Goal: Transaction & Acquisition: Download file/media

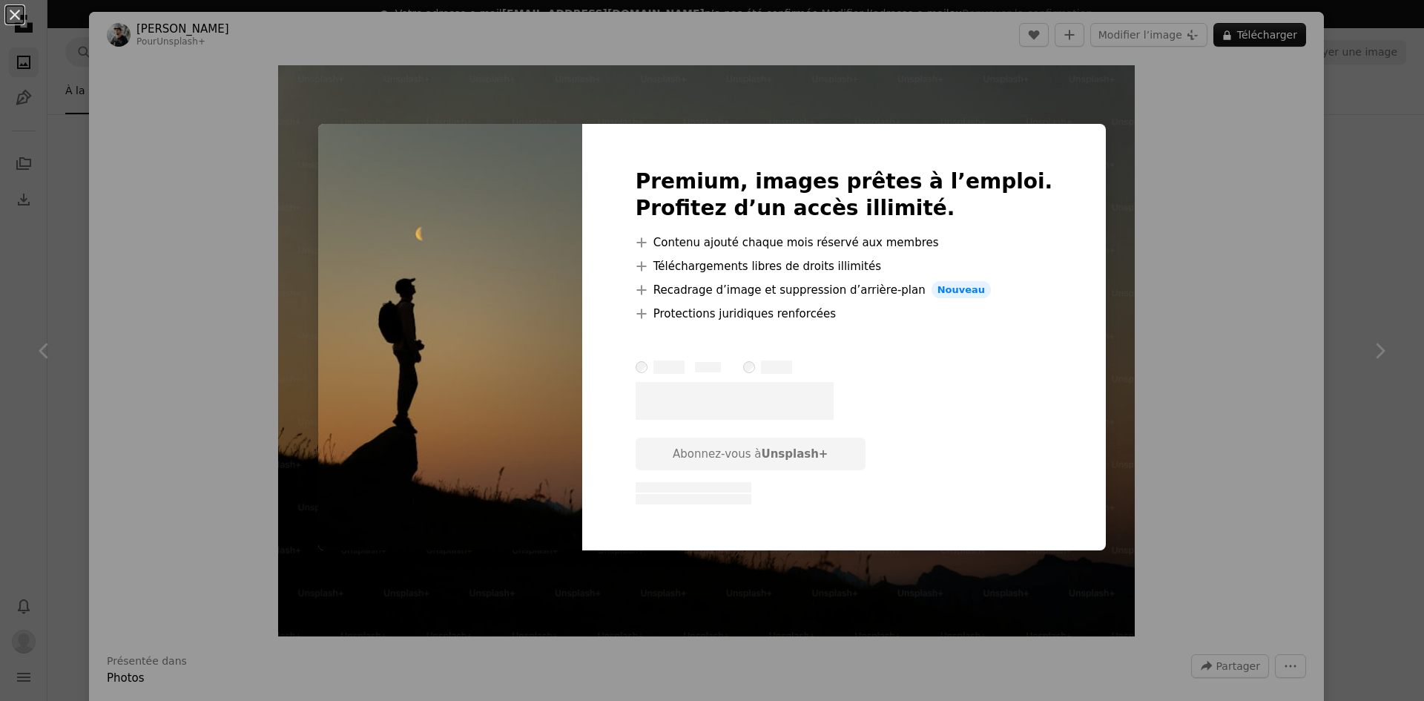
scroll to position [297, 0]
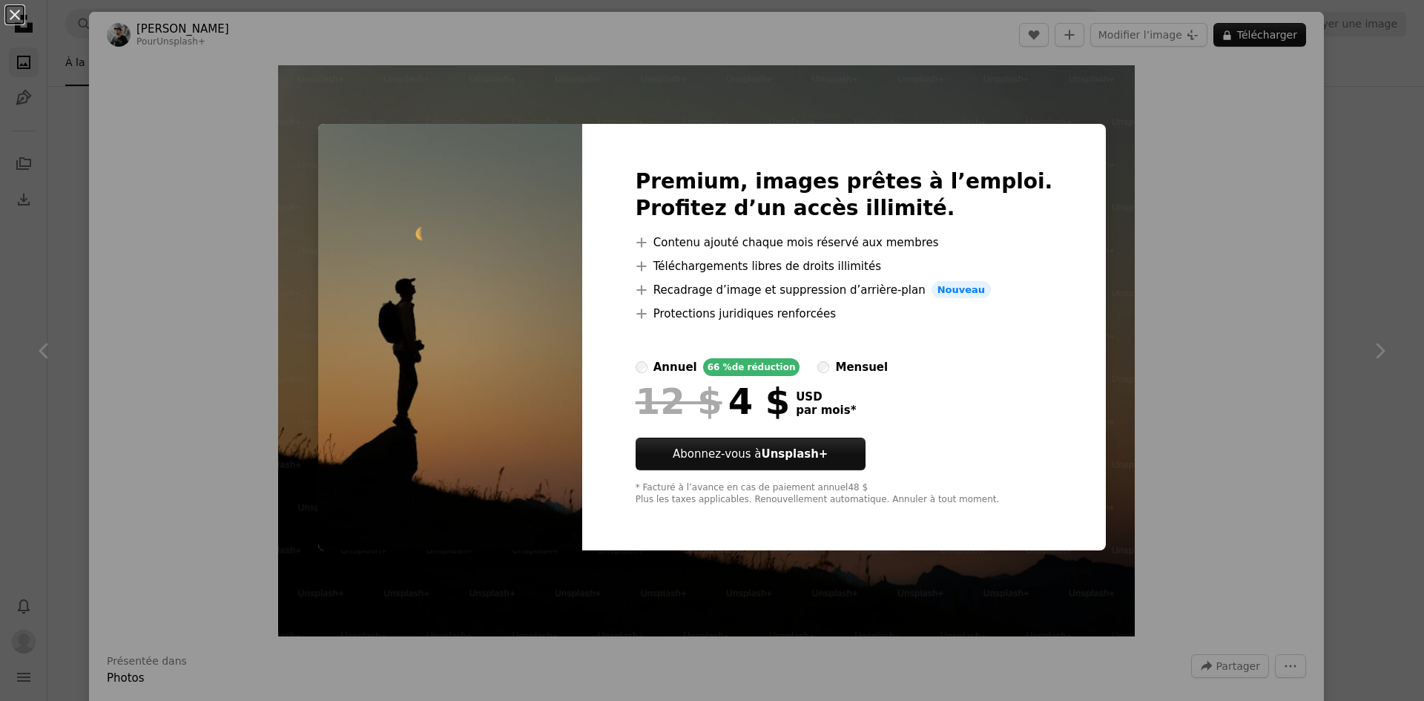
click at [424, 371] on img at bounding box center [450, 337] width 264 height 427
click at [981, 89] on div "An X shape Premium, images prêtes à l’emploi. Profitez d’un accès illimité. A p…" at bounding box center [712, 350] width 1424 height 701
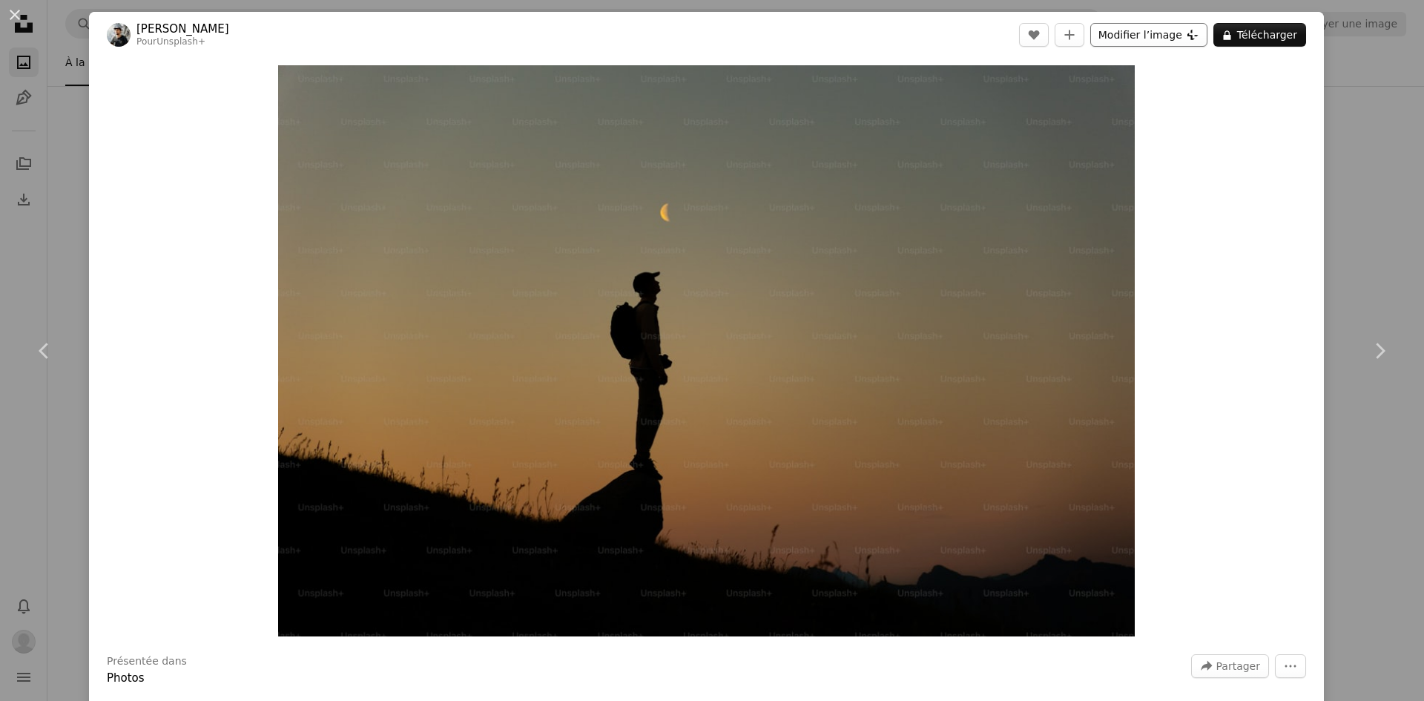
click at [1137, 31] on button "Modifier l’image Plus sign for Unsplash+" at bounding box center [1149, 35] width 117 height 24
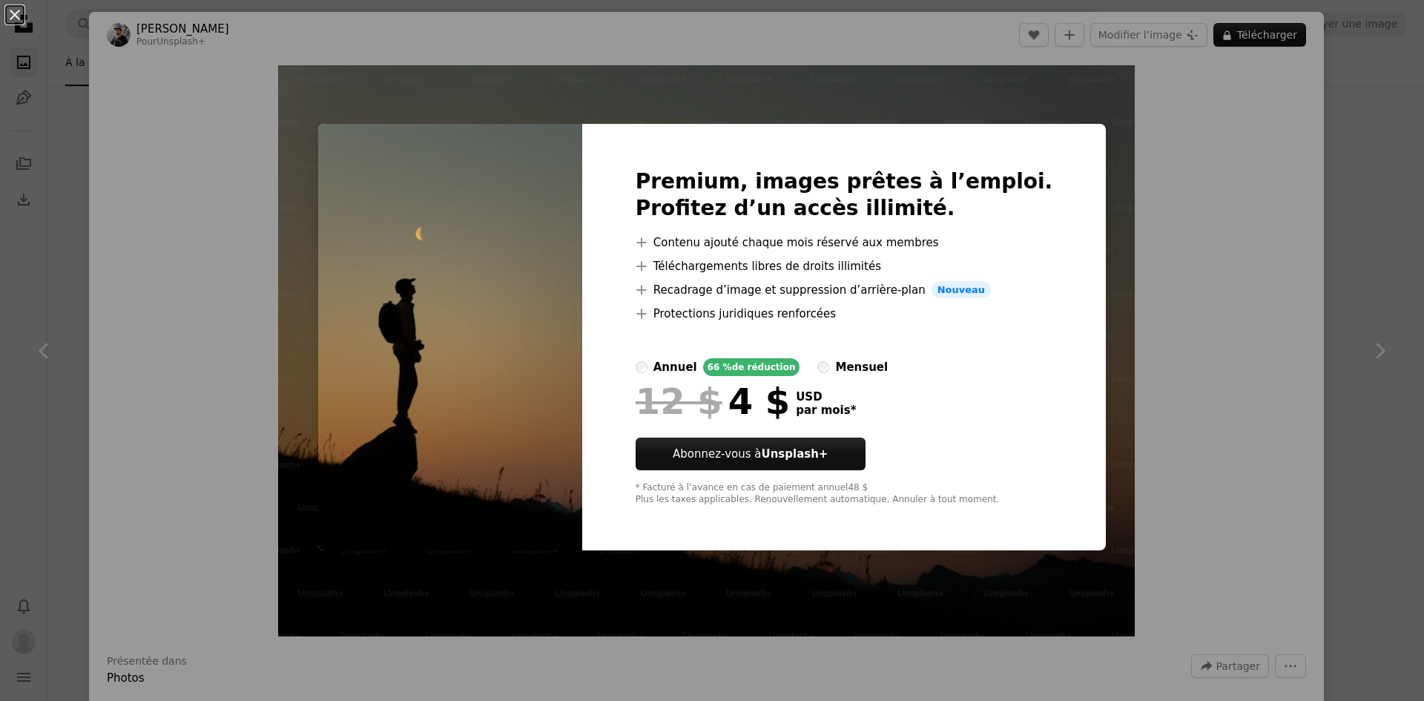
click at [1099, 87] on div "An X shape Premium, images prêtes à l’emploi. Profitez d’un accès illimité. A p…" at bounding box center [712, 350] width 1424 height 701
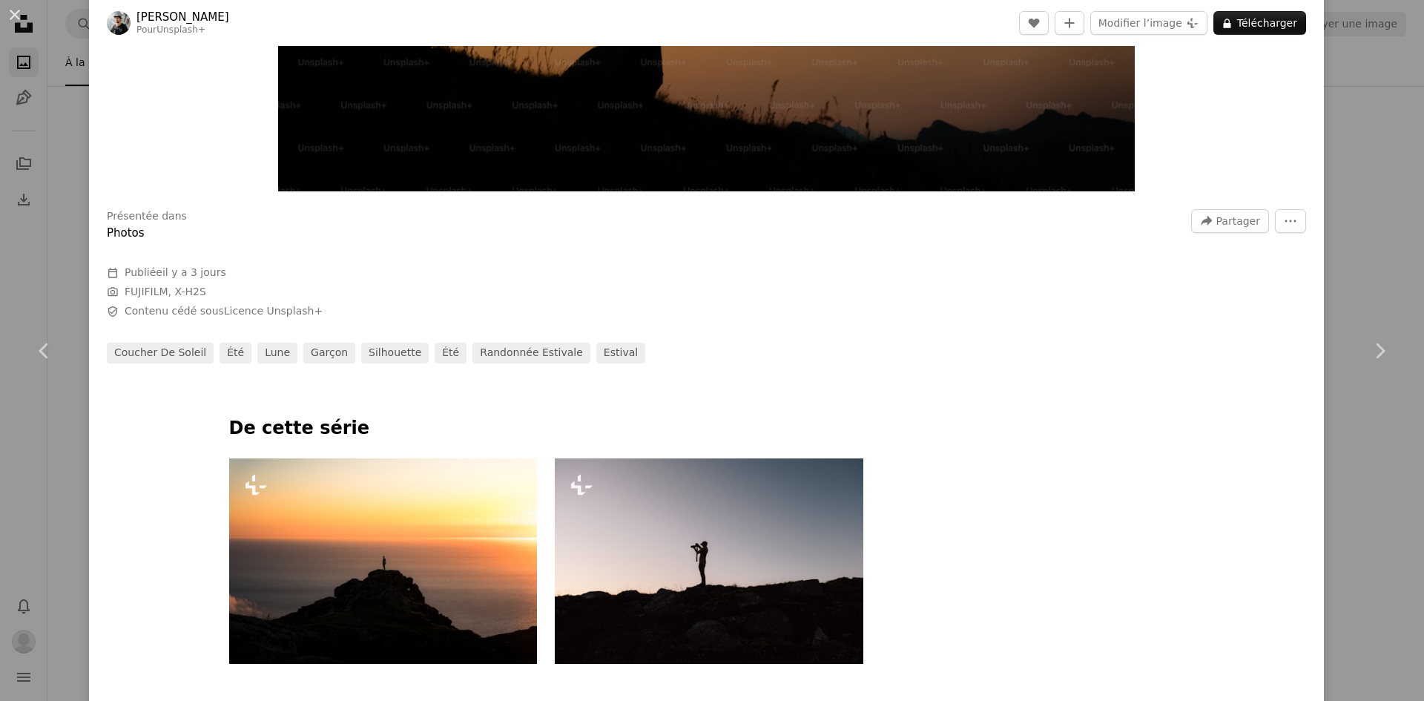
scroll to position [742, 0]
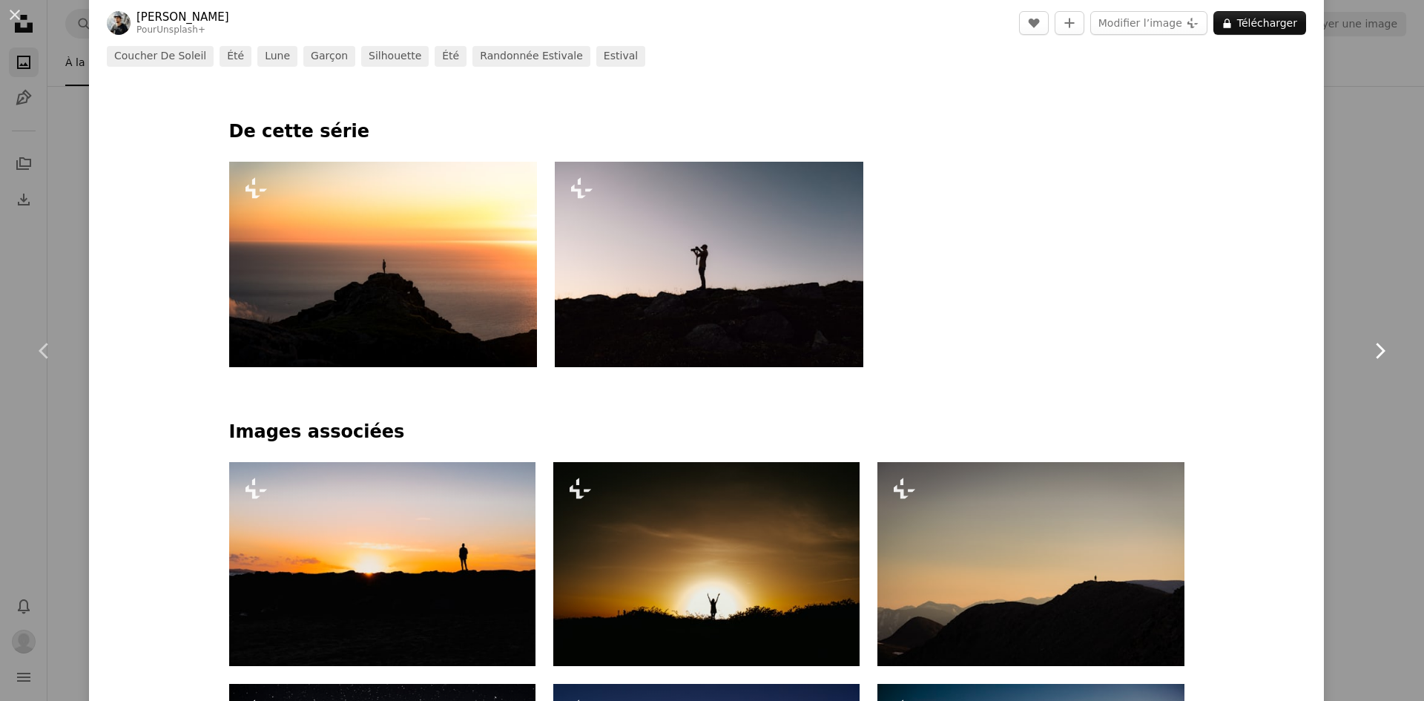
click at [1341, 296] on link "Chevron right" at bounding box center [1379, 351] width 89 height 142
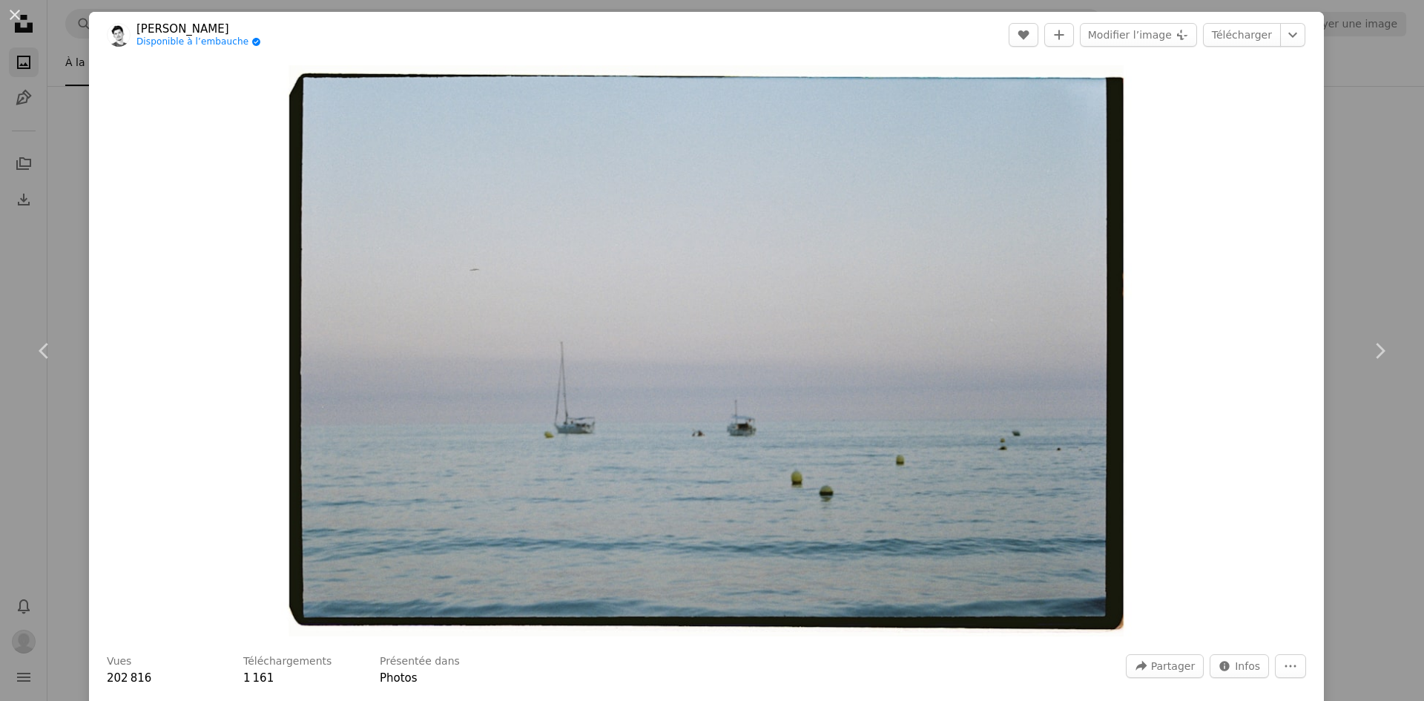
click at [1343, 75] on div "An X shape Chevron left Chevron right [PERSON_NAME] Disponible à l’embauche A c…" at bounding box center [712, 350] width 1424 height 701
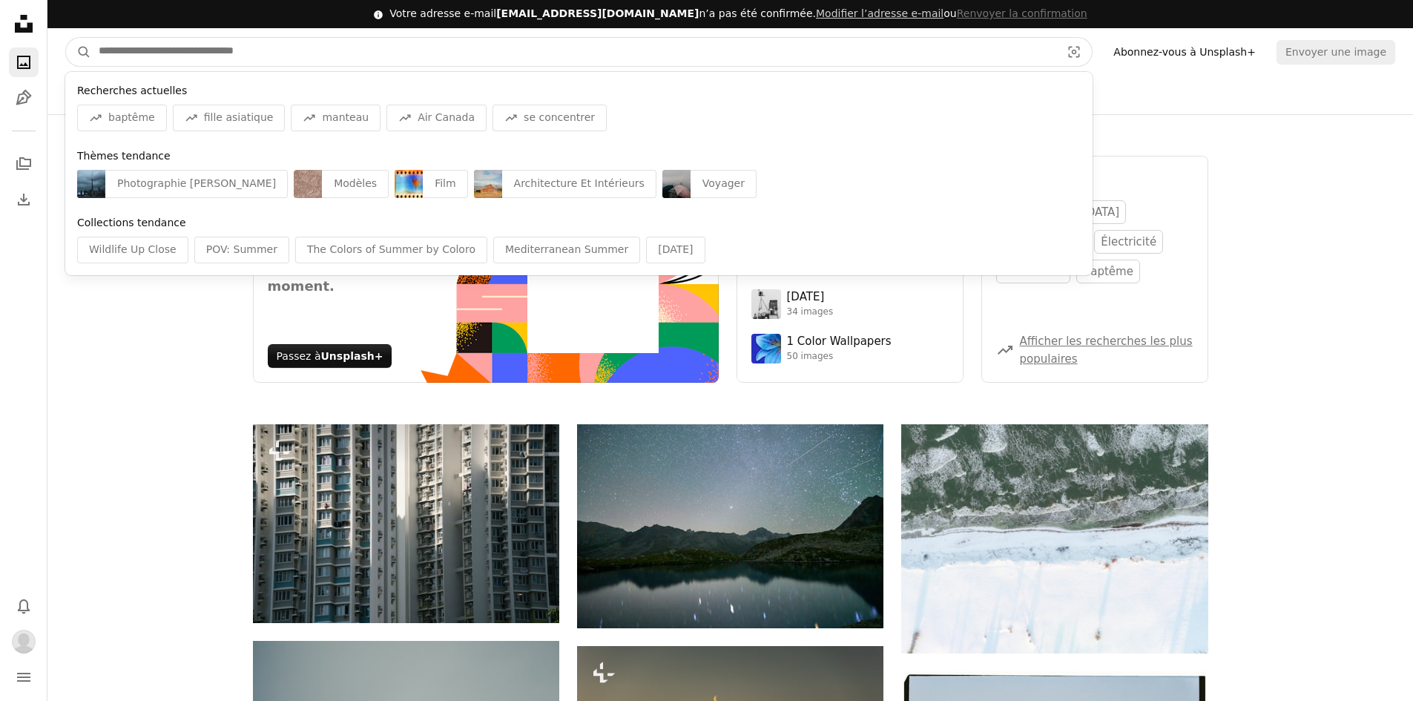
click at [234, 52] on input "Rechercher des visuels sur tout le site" at bounding box center [573, 52] width 965 height 28
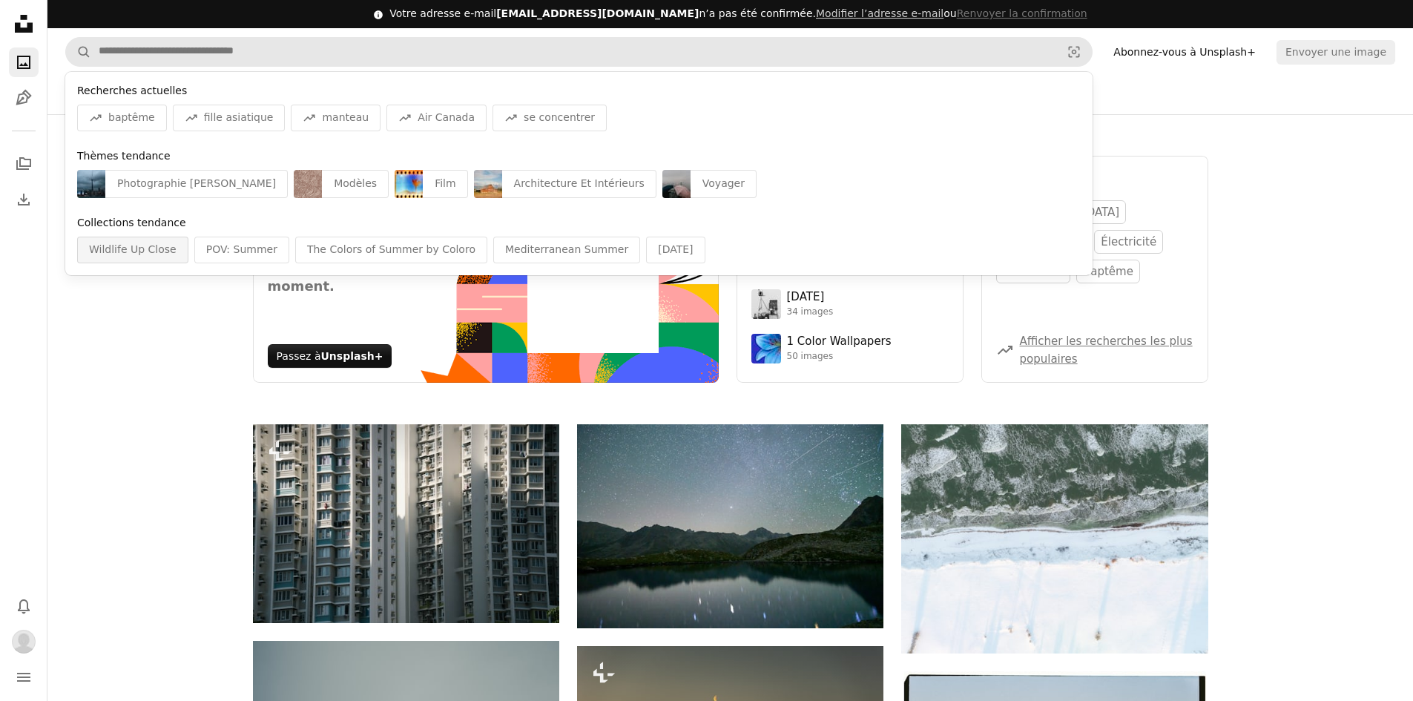
click at [147, 247] on div "Wildlife Up Close" at bounding box center [132, 250] width 111 height 27
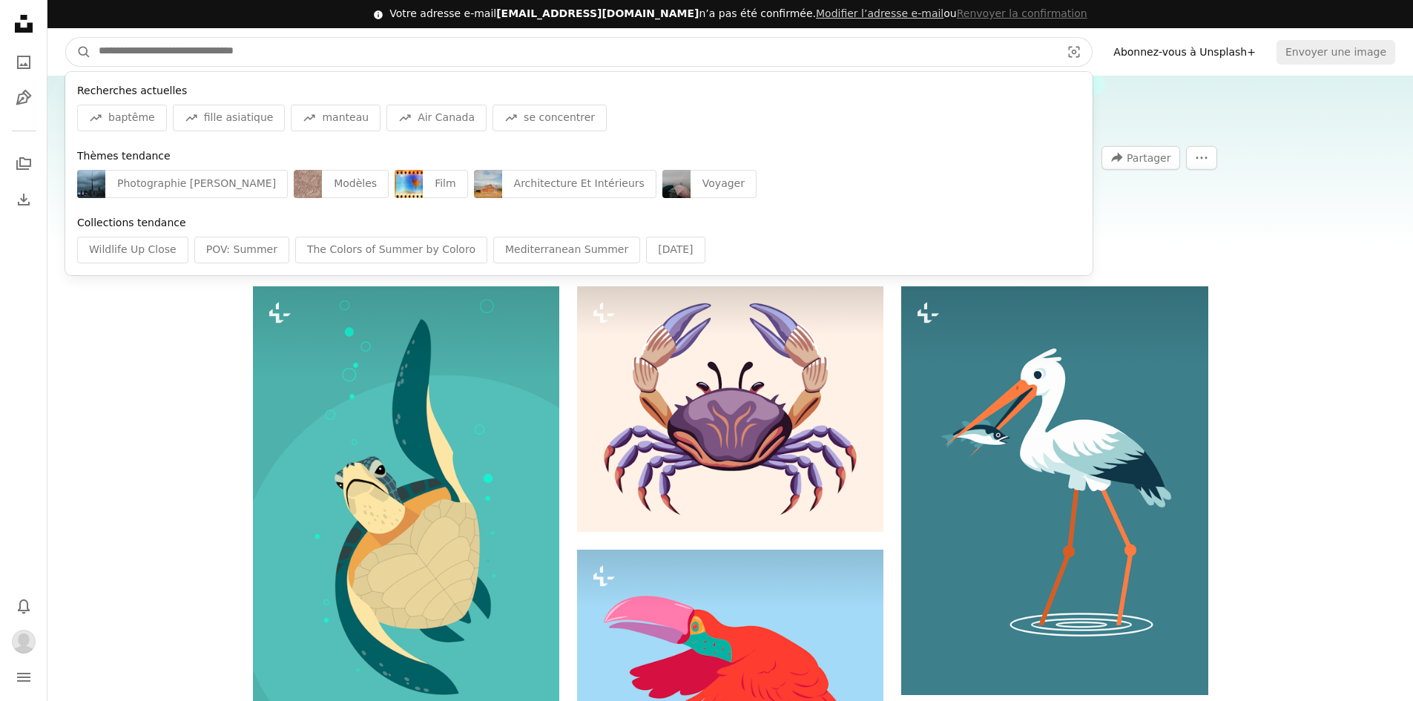
click at [172, 49] on input "Rechercher des visuels sur tout le site" at bounding box center [573, 52] width 965 height 28
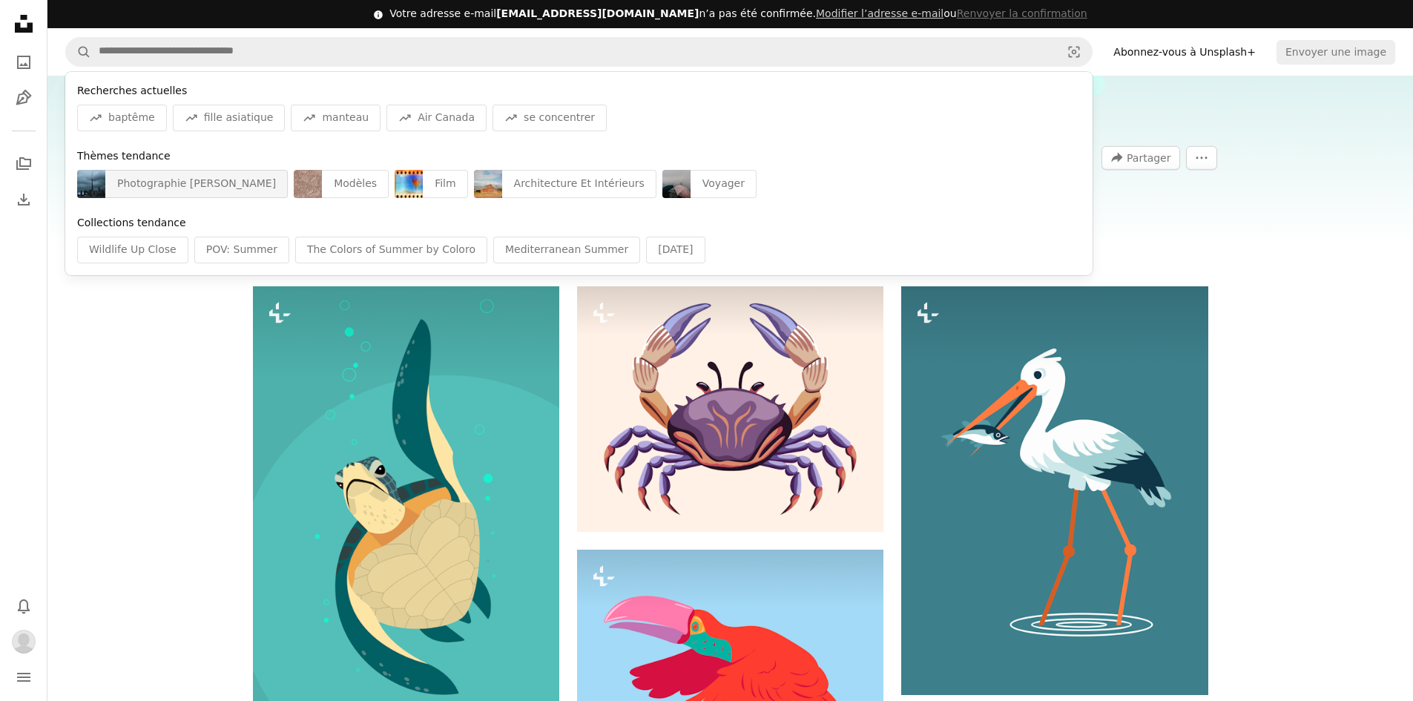
click at [180, 184] on div "Photographie [PERSON_NAME]" at bounding box center [196, 184] width 182 height 28
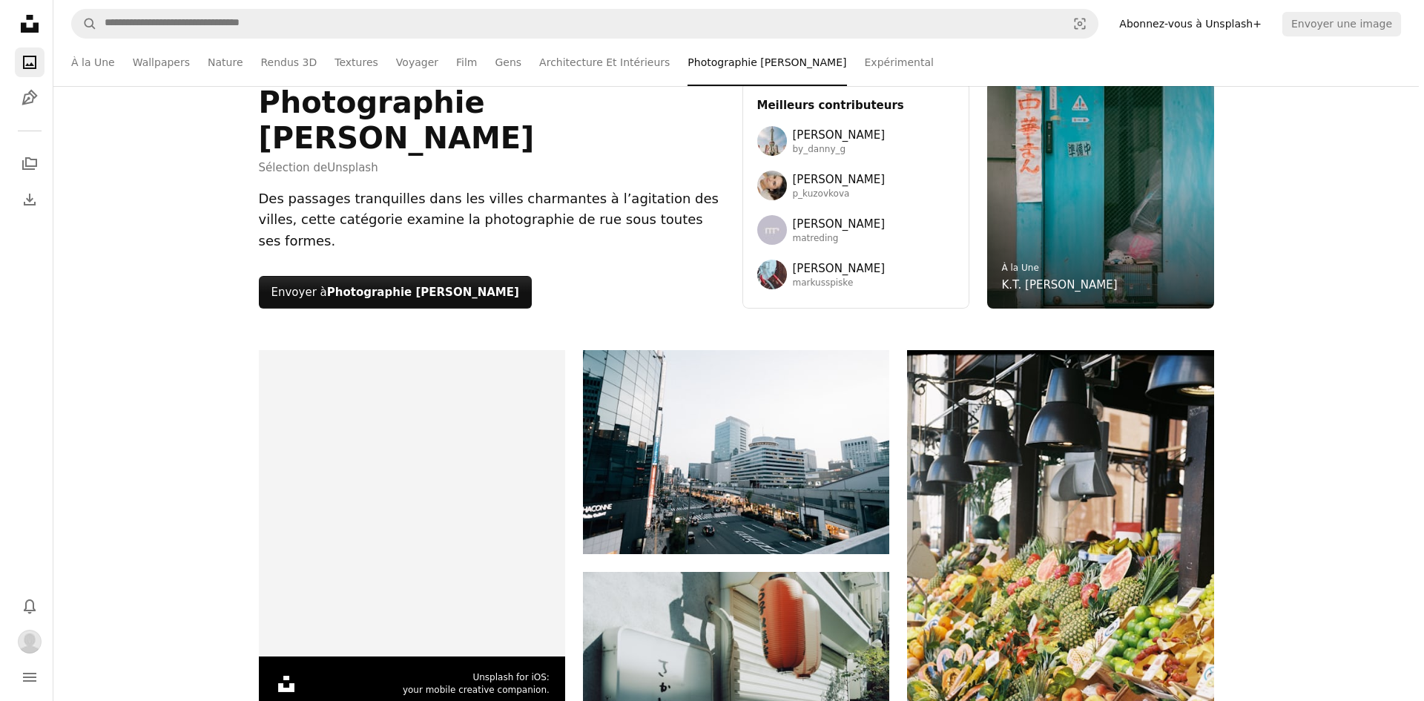
scroll to position [148, 0]
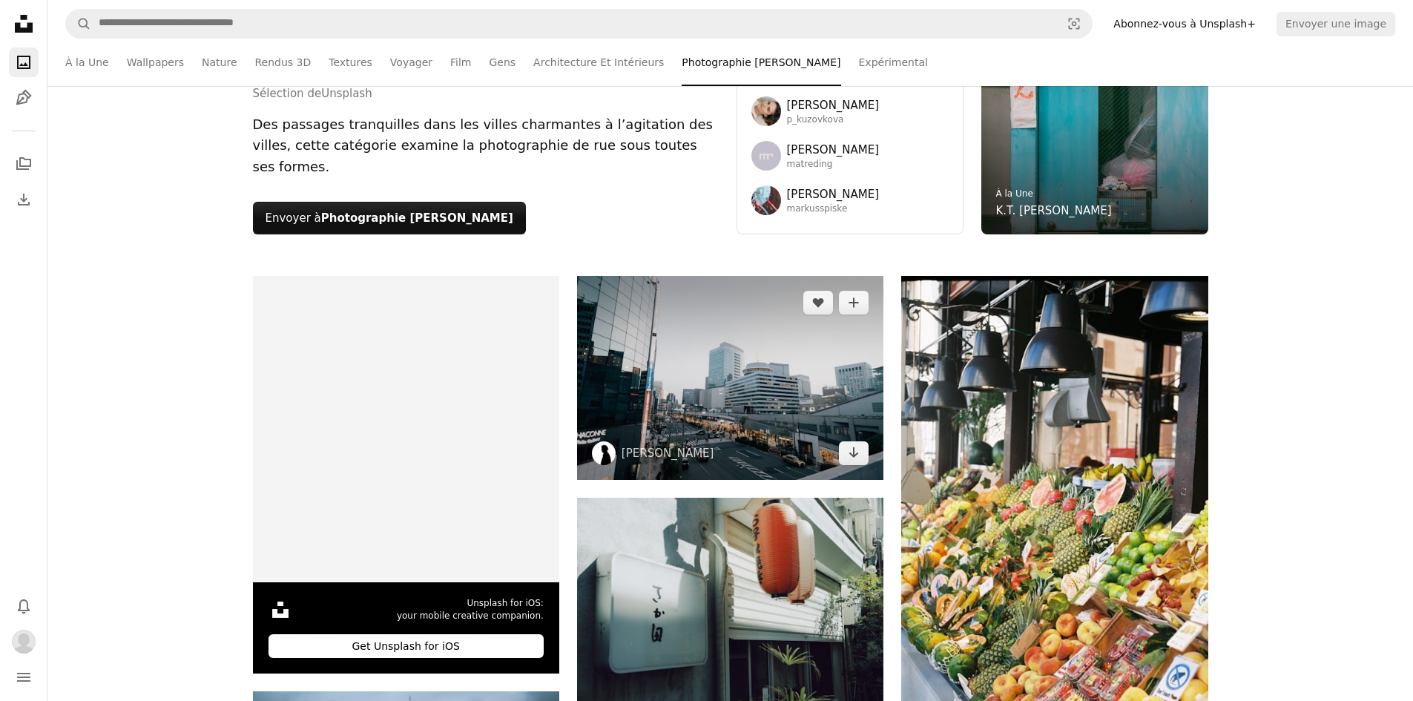
click at [705, 363] on img at bounding box center [730, 378] width 306 height 204
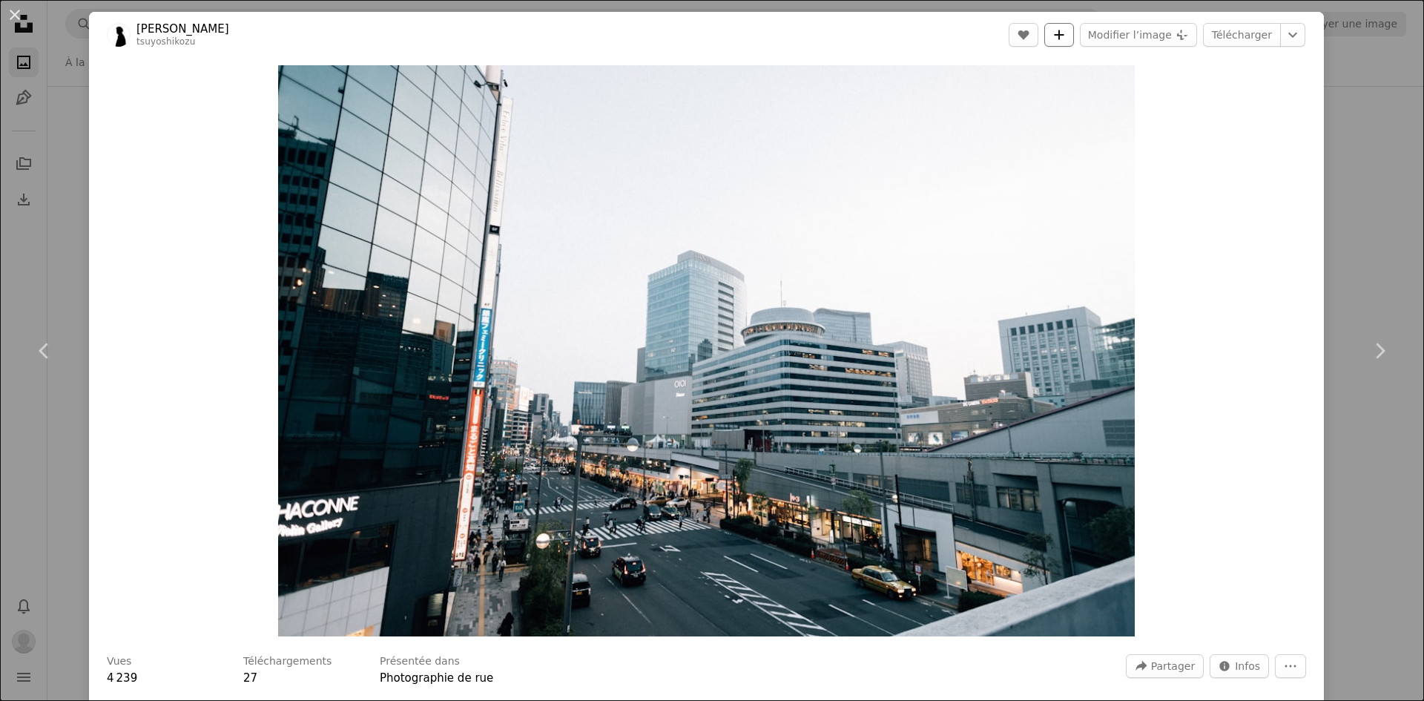
click at [1051, 33] on button "A plus sign" at bounding box center [1060, 35] width 30 height 24
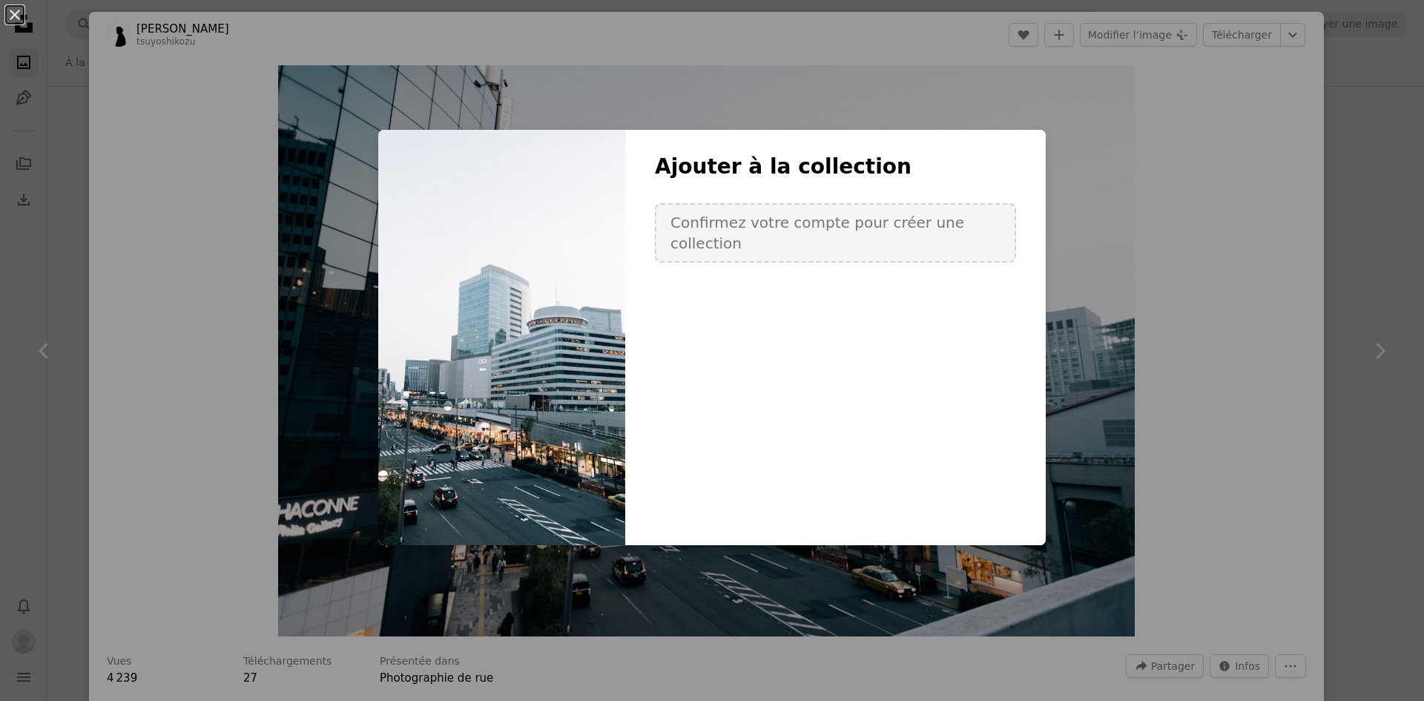
click at [1032, 50] on div "An X shape Ajouter à la collection Confirmez votre compte pour créer une collec…" at bounding box center [712, 350] width 1424 height 701
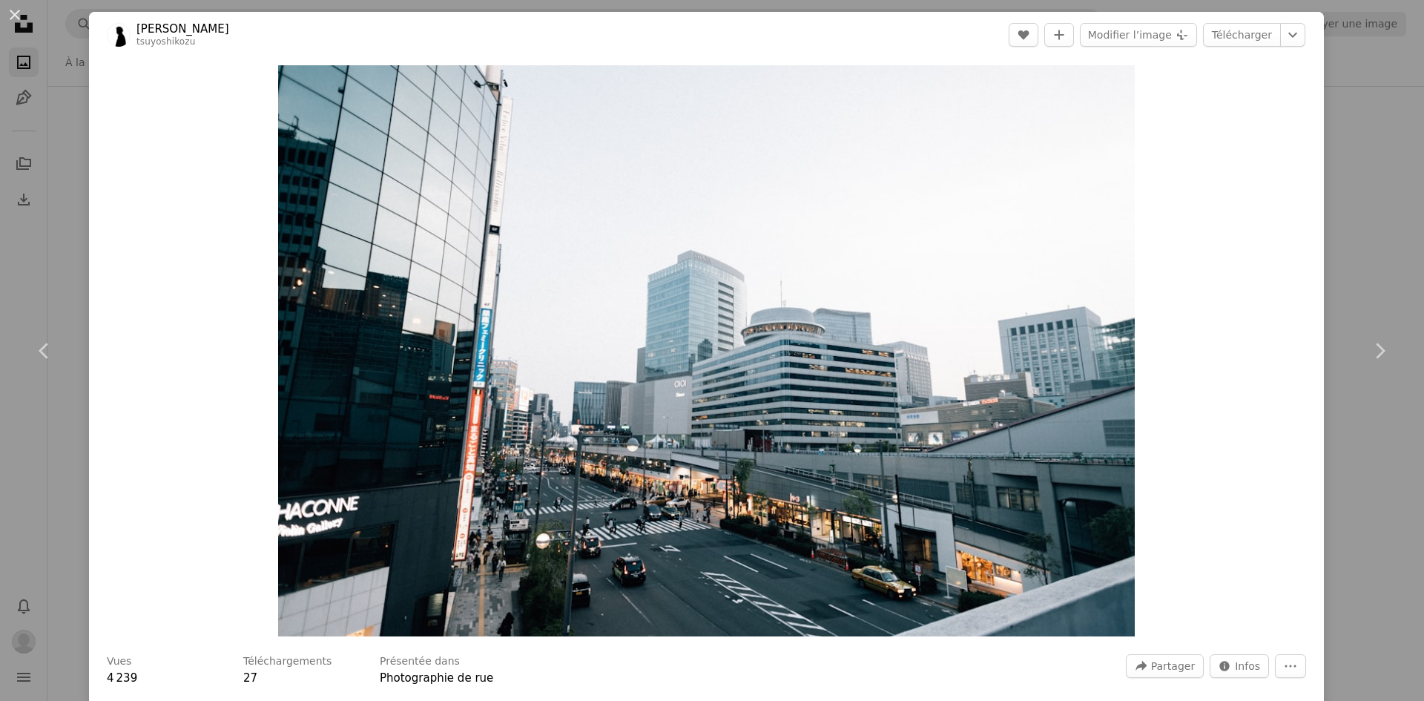
click at [1260, 679] on div "Vues 4 239 Téléchargements 27 Présentée dans Photographie de rue A forward-righ…" at bounding box center [707, 670] width 1200 height 33
click at [1284, 664] on icon "More Actions" at bounding box center [1290, 666] width 13 height 13
click at [1284, 663] on icon "More Actions" at bounding box center [1290, 666] width 13 height 13
click at [1281, 33] on icon "Chevron down" at bounding box center [1293, 35] width 24 height 18
click at [1246, 79] on link "Petit ( 640 x 426 )" at bounding box center [1225, 72] width 163 height 27
